Goal: Transaction & Acquisition: Purchase product/service

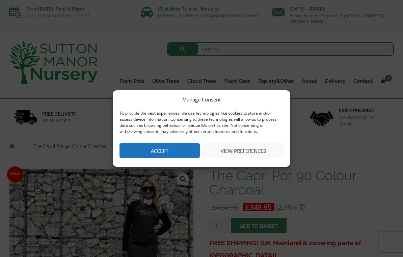
click at [166, 154] on button "Accept" at bounding box center [159, 150] width 80 height 15
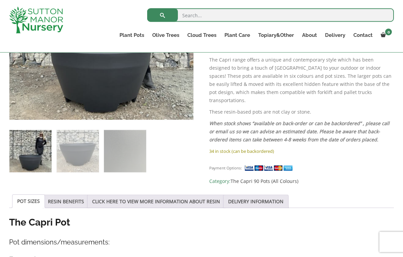
scroll to position [221, 0]
click at [273, 164] on img at bounding box center [269, 167] width 51 height 7
click at [234, 165] on small "Payment Options:" at bounding box center [225, 167] width 33 height 5
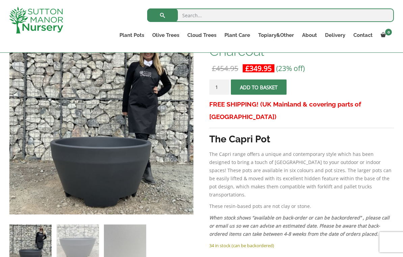
scroll to position [126, 0]
click at [221, 89] on input "1" at bounding box center [219, 87] width 20 height 15
type input "2"
click at [267, 90] on button "Add to basket" at bounding box center [259, 87] width 56 height 15
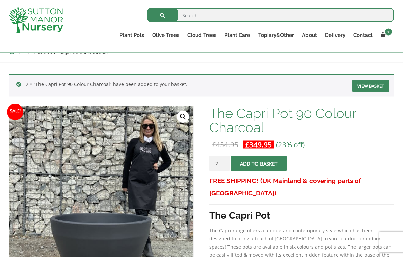
scroll to position [73, 0]
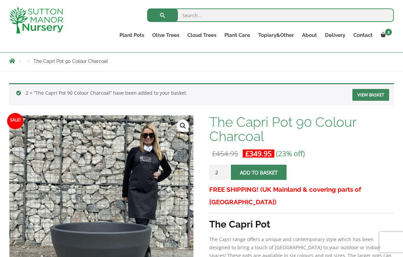
click at [373, 91] on link "View basket" at bounding box center [370, 95] width 37 height 12
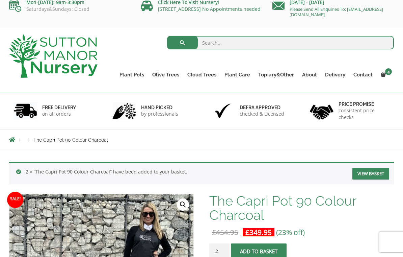
scroll to position [5, 0]
